Goal: Entertainment & Leisure: Browse casually

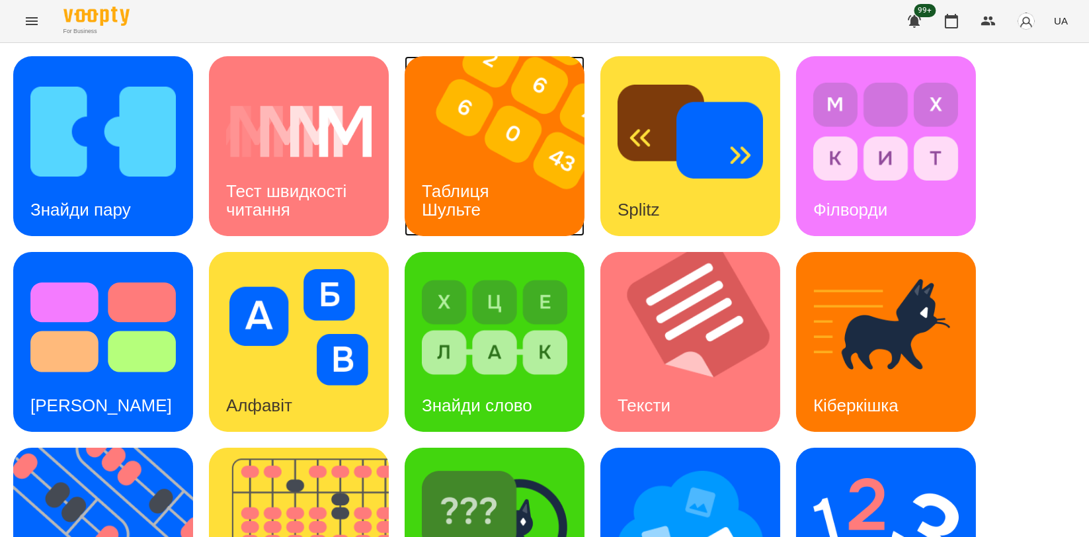
click at [490, 185] on h3 "Таблиця Шульте" at bounding box center [458, 200] width 72 height 38
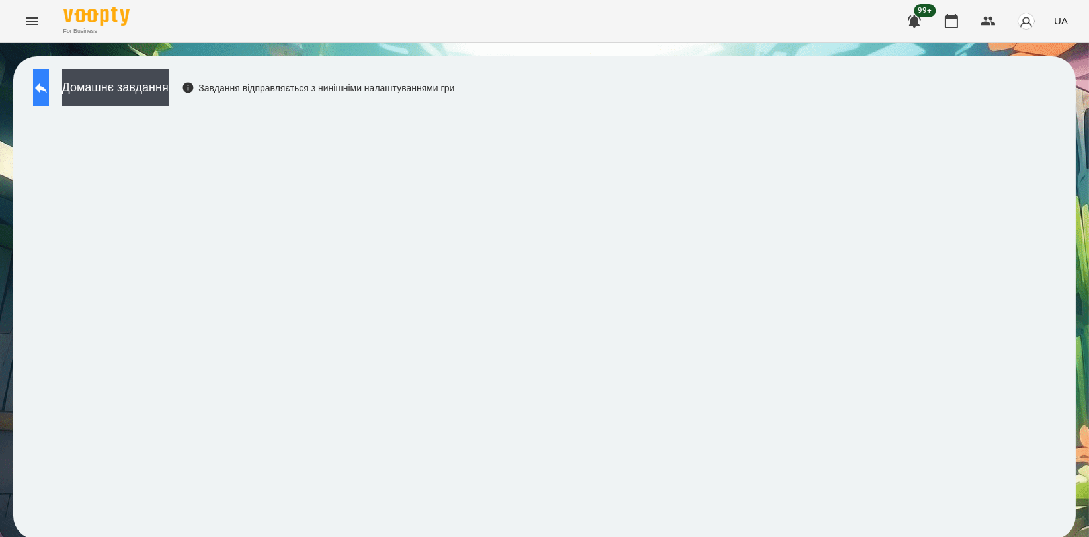
click at [49, 97] on button at bounding box center [41, 87] width 16 height 37
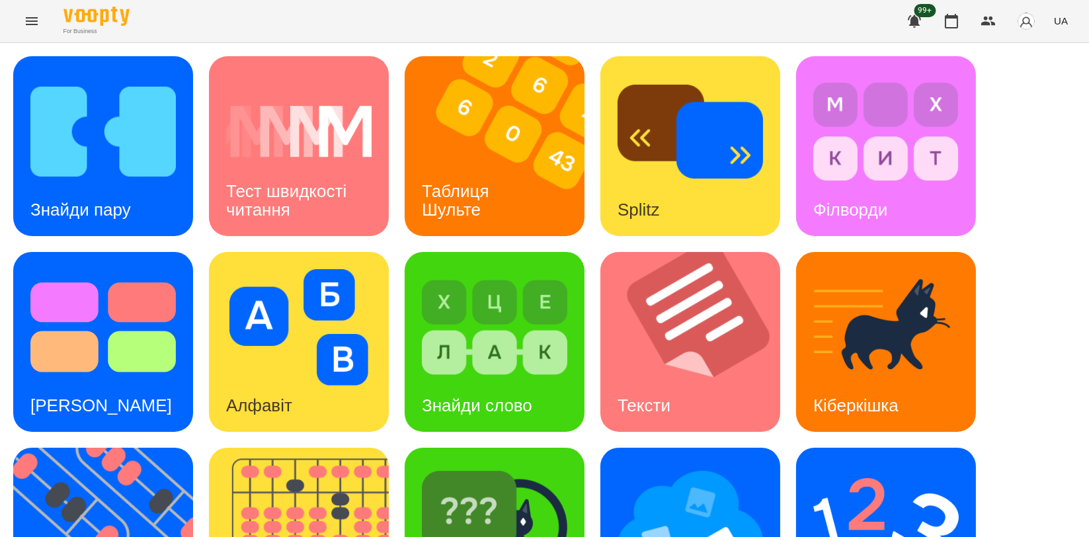
scroll to position [299, 0]
click at [94, 447] on img at bounding box center [111, 537] width 196 height 180
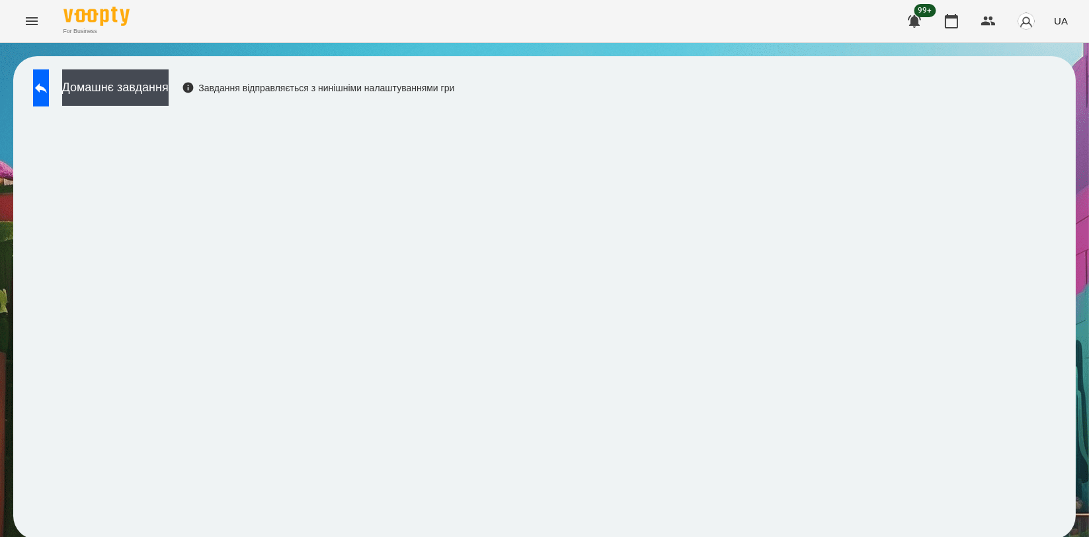
scroll to position [2, 0]
click at [46, 85] on icon at bounding box center [41, 88] width 16 height 16
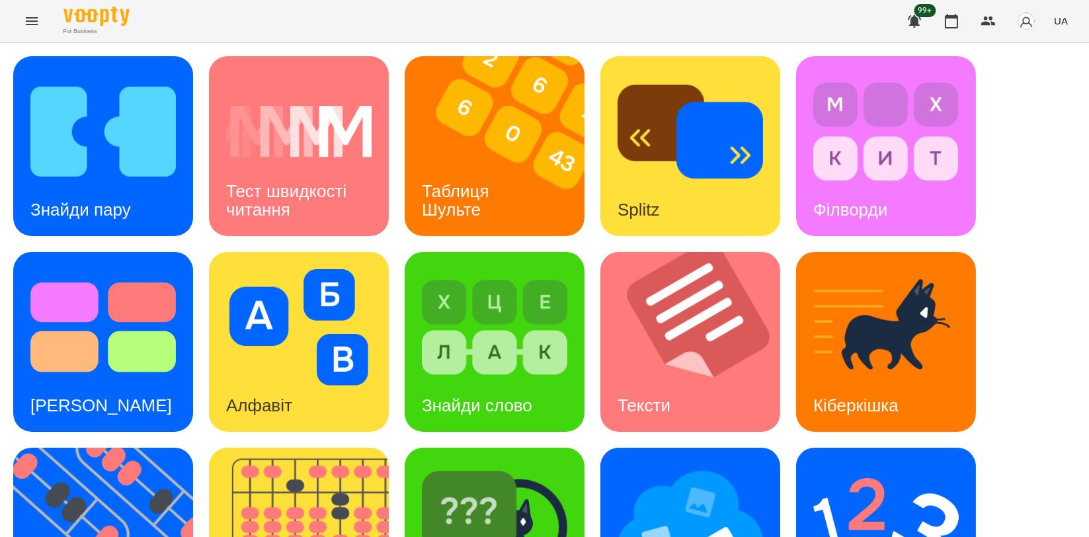
scroll to position [299, 0]
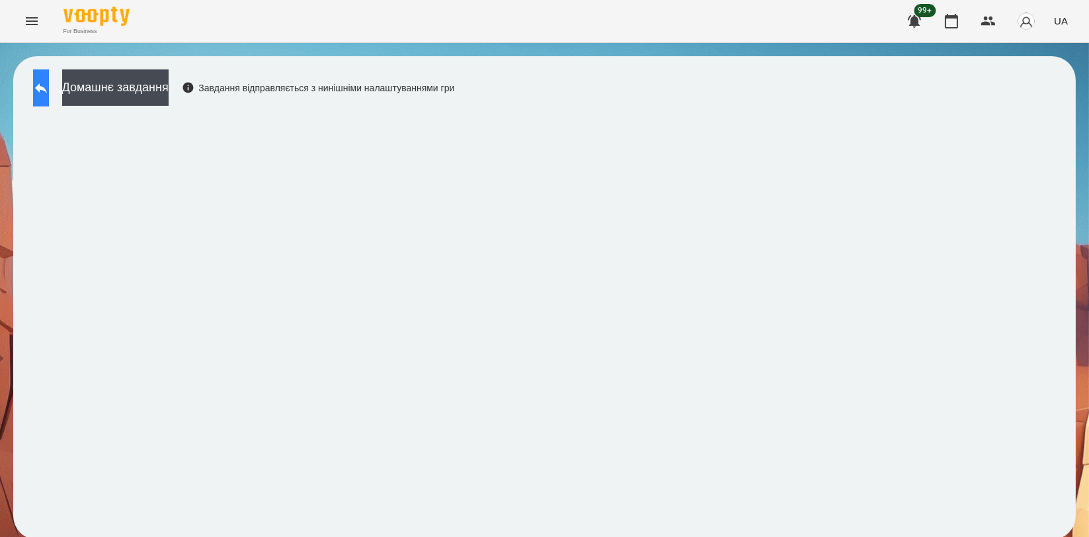
click at [49, 91] on icon at bounding box center [41, 88] width 16 height 16
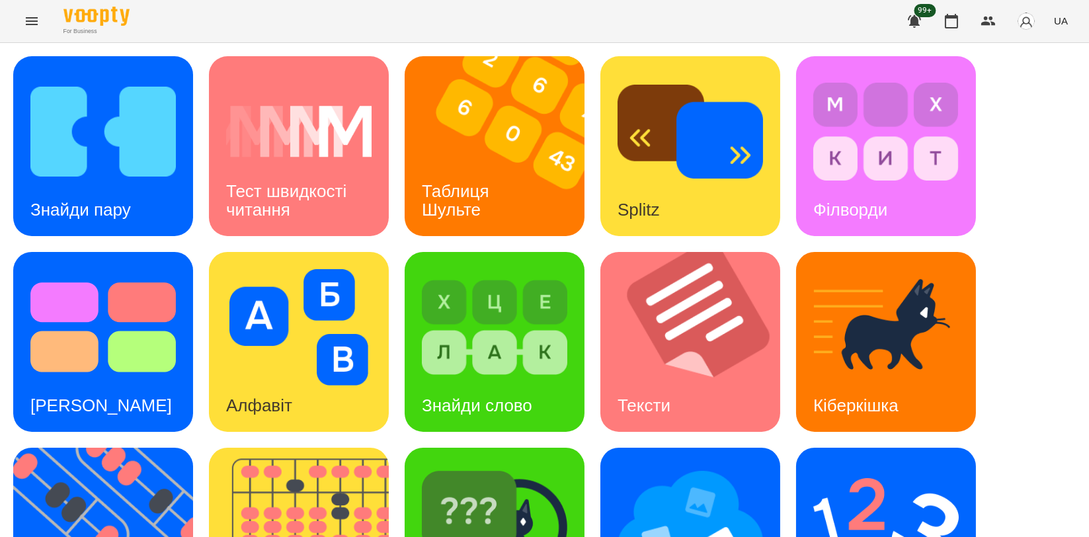
scroll to position [293, 0]
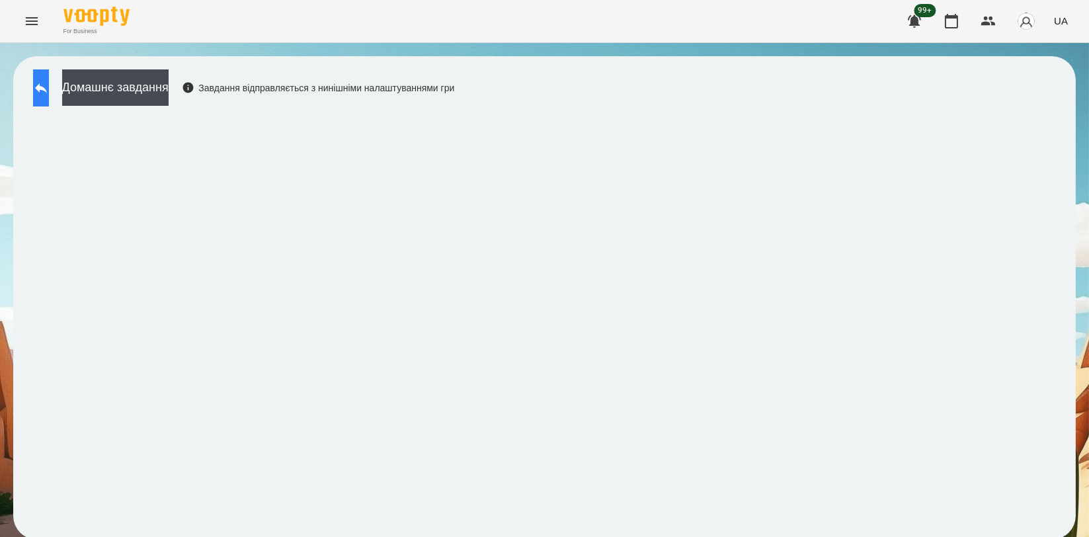
click at [39, 78] on button at bounding box center [41, 87] width 16 height 37
